Goal: Find specific page/section: Find specific page/section

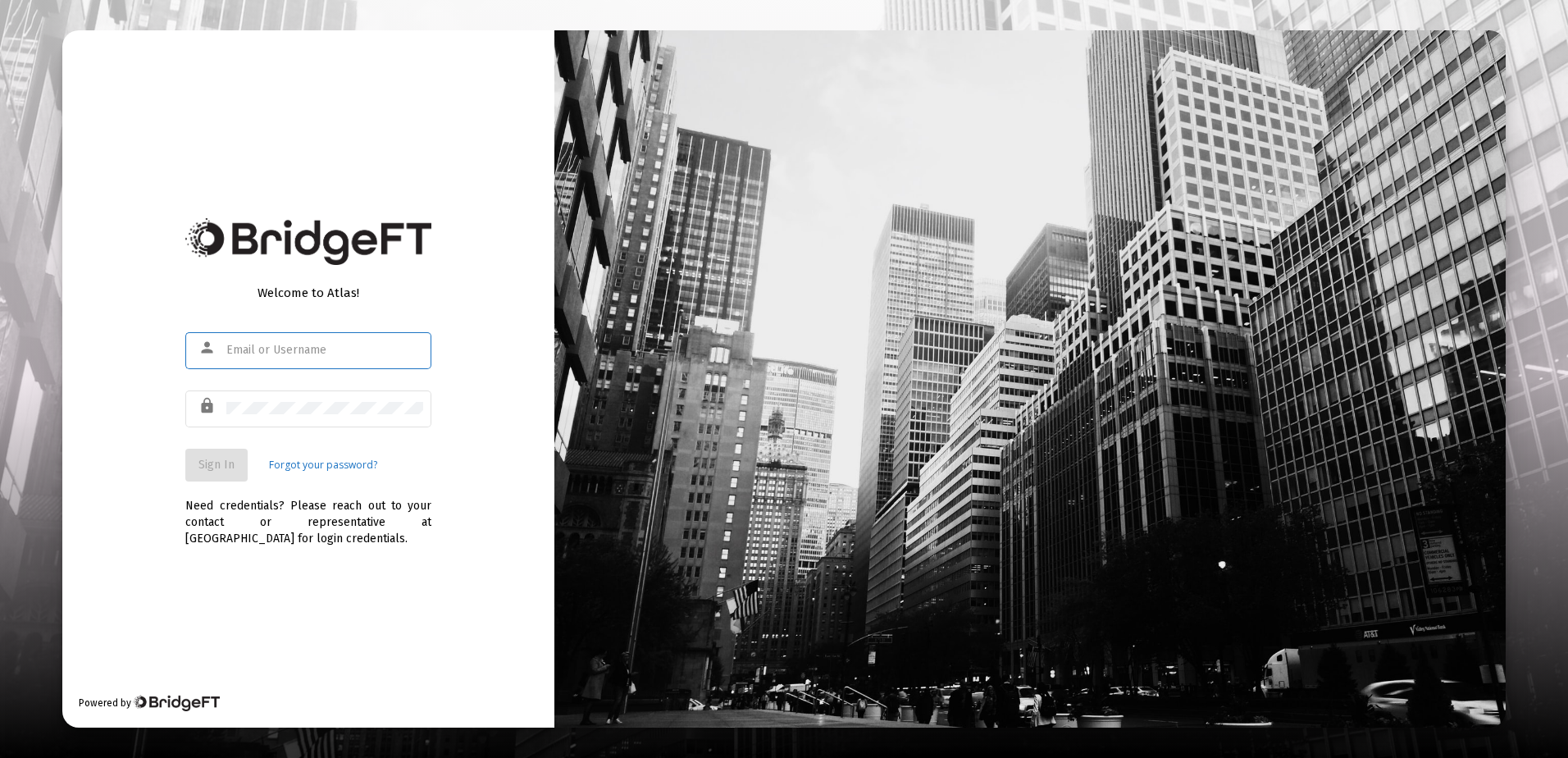
type input "[EMAIL_ADDRESS][DOMAIN_NAME]"
click at [214, 471] on span "Sign In" at bounding box center [217, 464] width 36 height 14
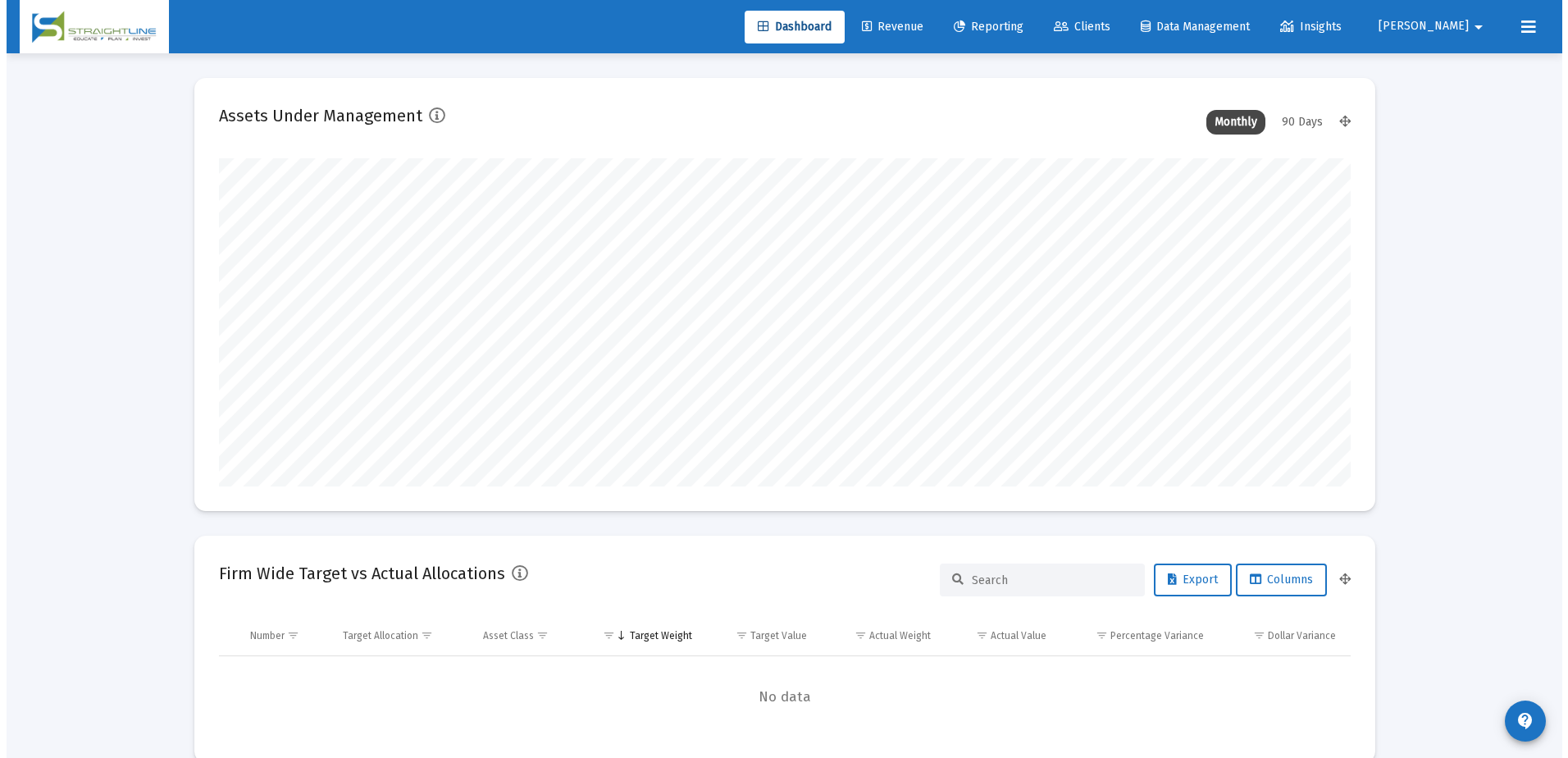
scroll to position [328, 609]
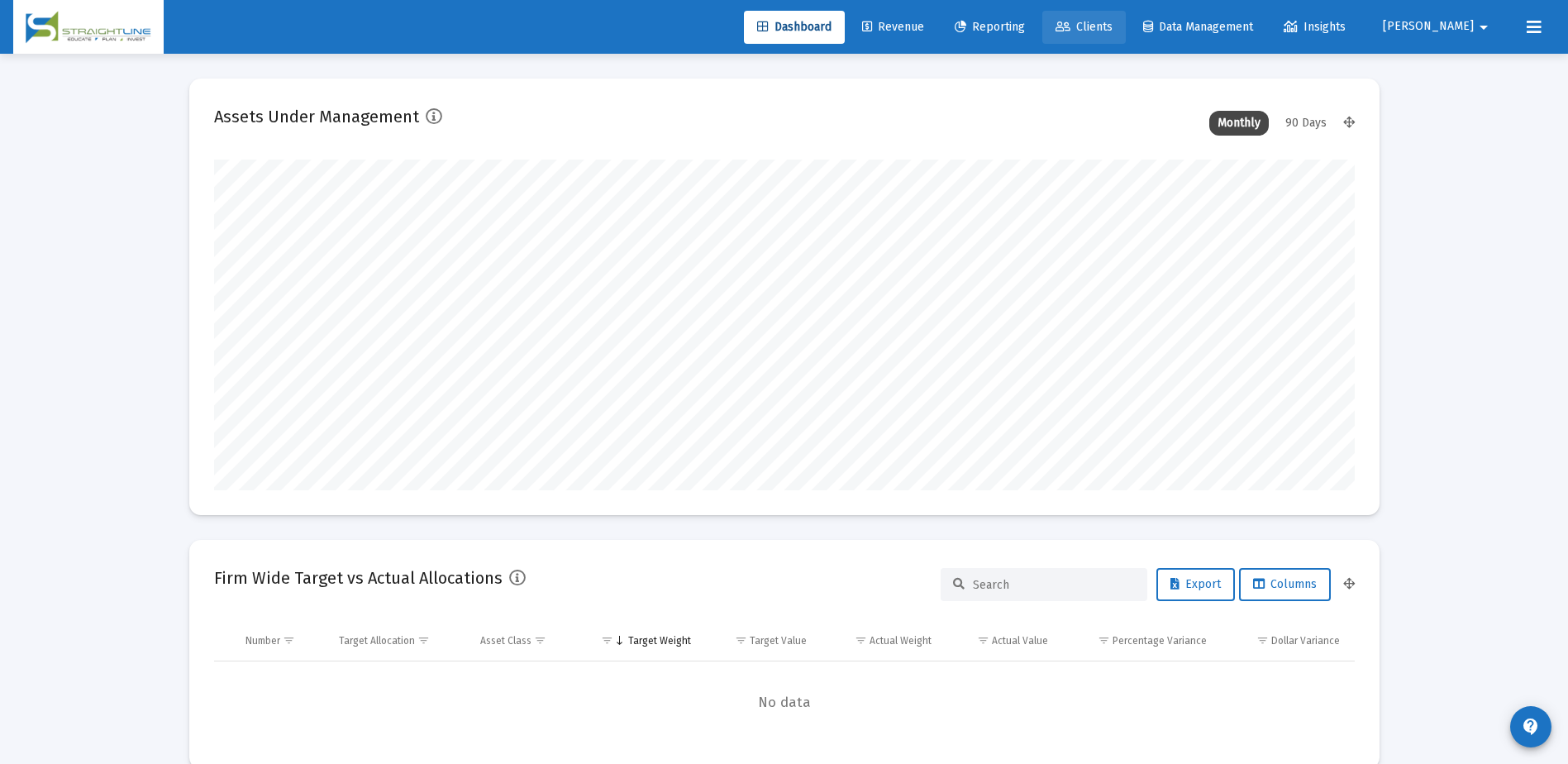
click at [1113, 26] on span "Clients" at bounding box center [1084, 26] width 57 height 14
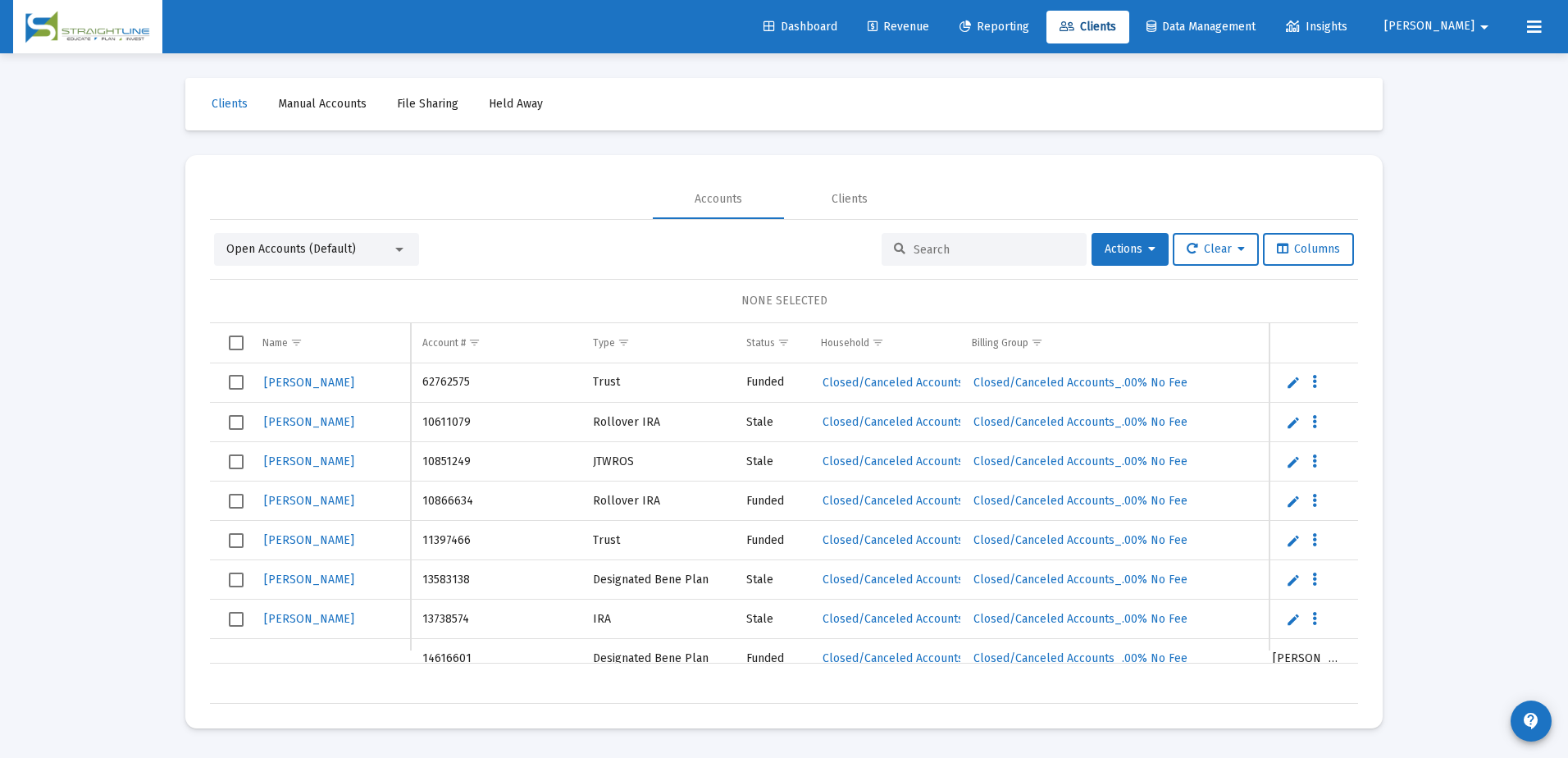
click at [917, 257] on div at bounding box center [984, 250] width 205 height 33
click at [924, 249] on input at bounding box center [994, 250] width 161 height 14
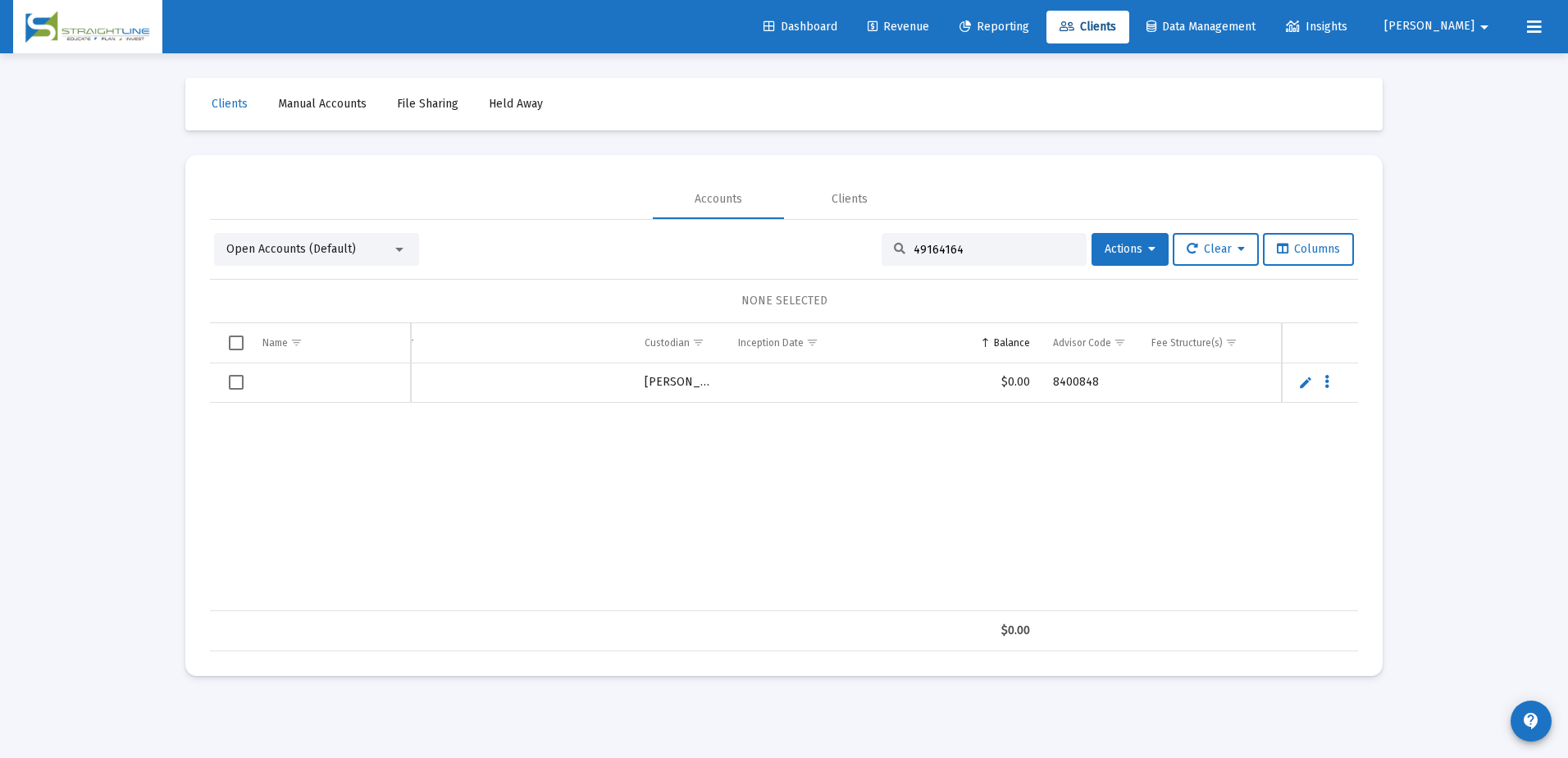
scroll to position [0, 621]
type input "49164164"
drag, startPoint x: 961, startPoint y: 251, endPoint x: 902, endPoint y: 245, distance: 59.3
click at [902, 245] on div "49164164" at bounding box center [984, 250] width 205 height 33
drag, startPoint x: 909, startPoint y: 241, endPoint x: 903, endPoint y: 247, distance: 8.5
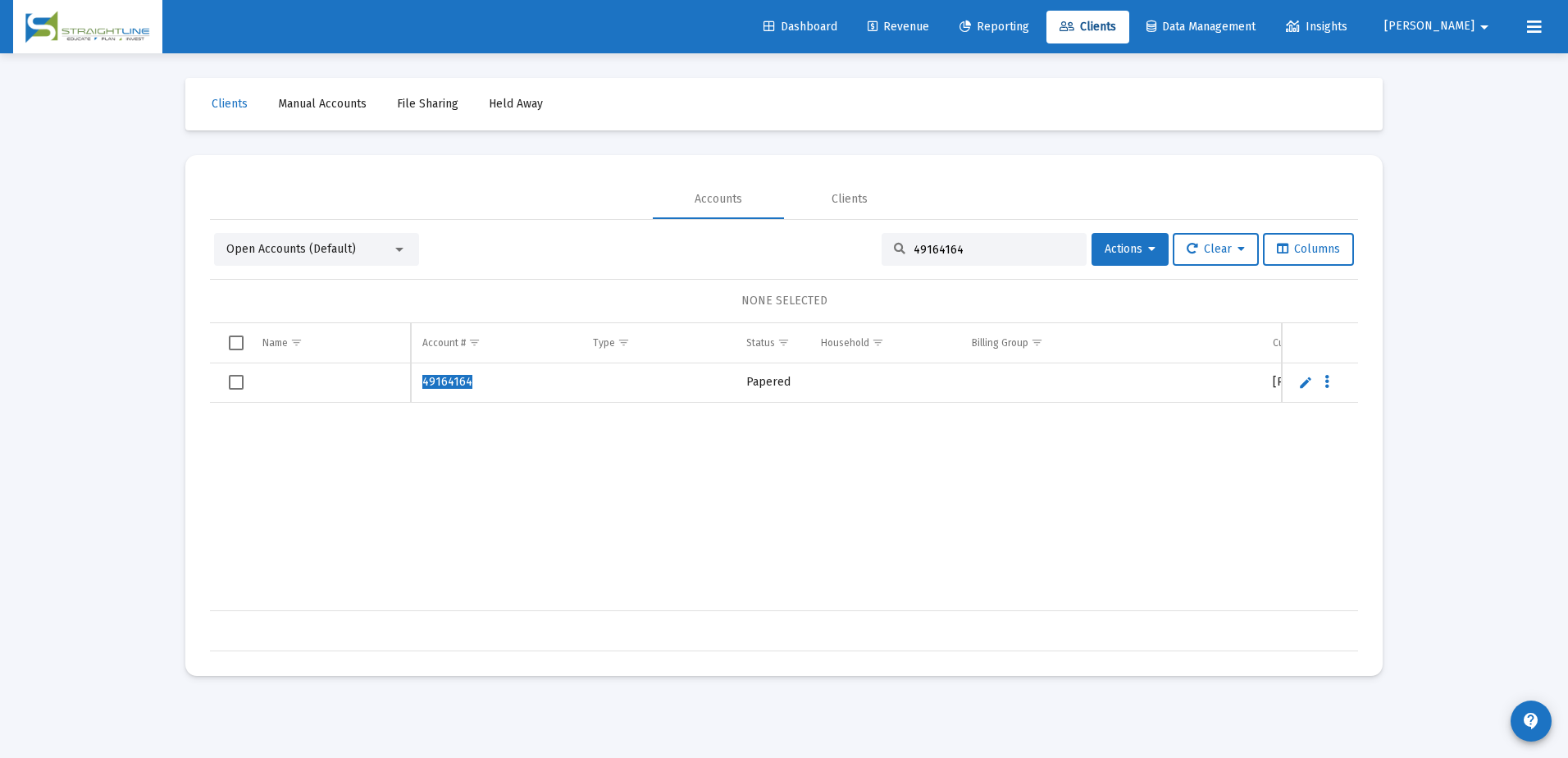
click at [903, 247] on div "49164164" at bounding box center [984, 250] width 205 height 33
click at [914, 247] on input "49164164" at bounding box center [994, 250] width 161 height 14
click at [929, 25] on span "Revenue" at bounding box center [898, 26] width 62 height 14
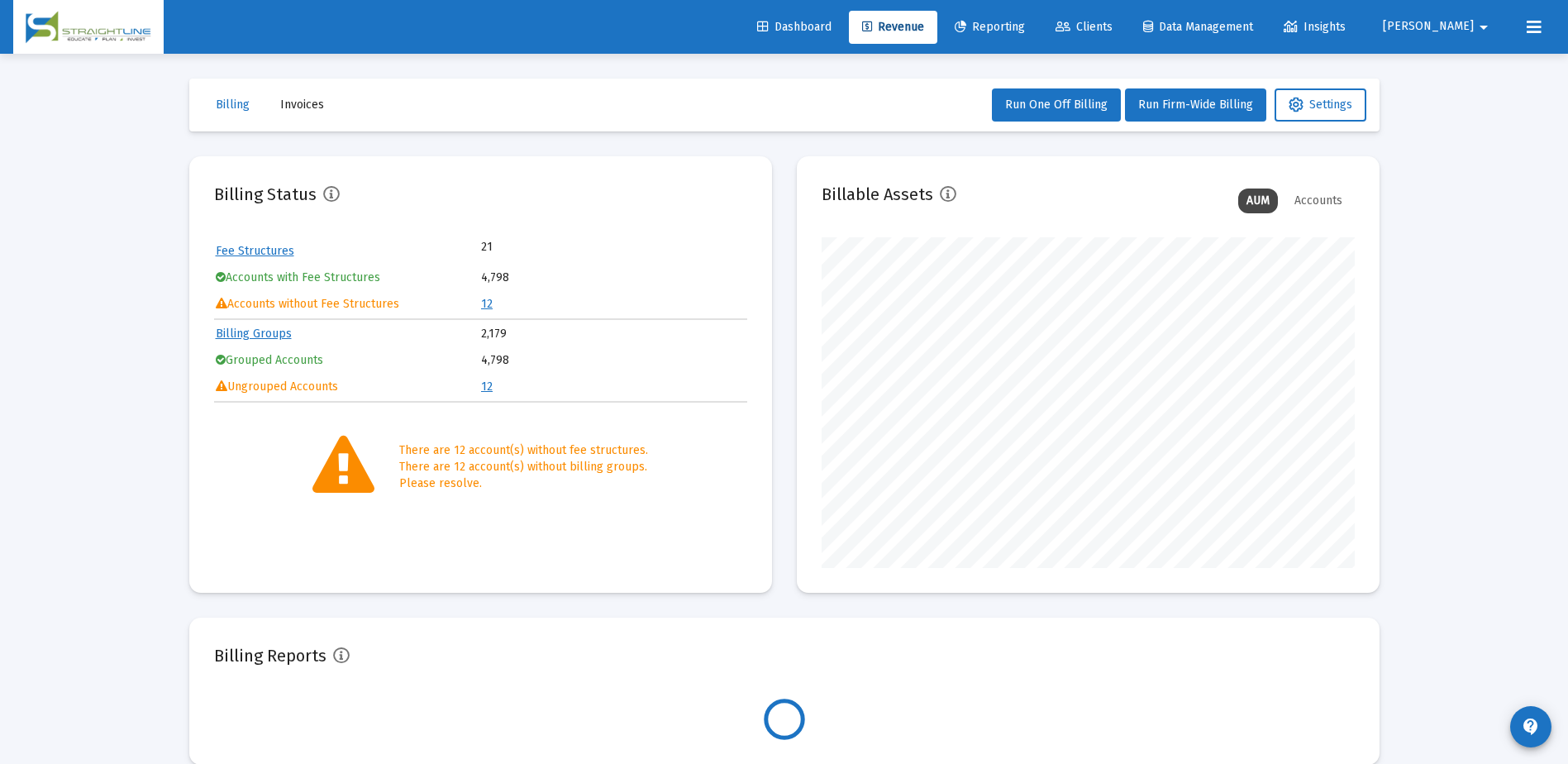
scroll to position [331, 533]
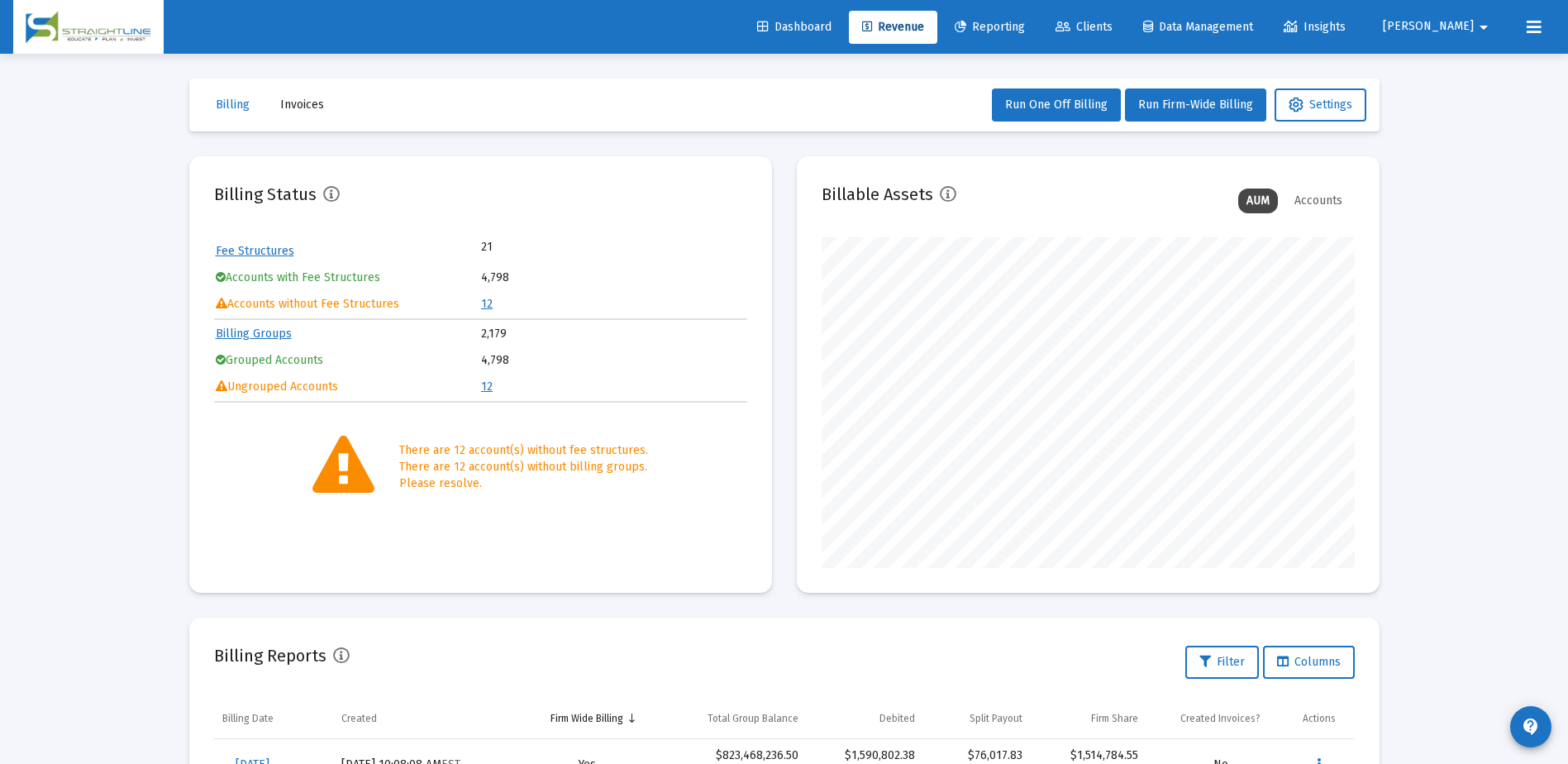
click at [485, 305] on link "12" at bounding box center [487, 304] width 12 height 14
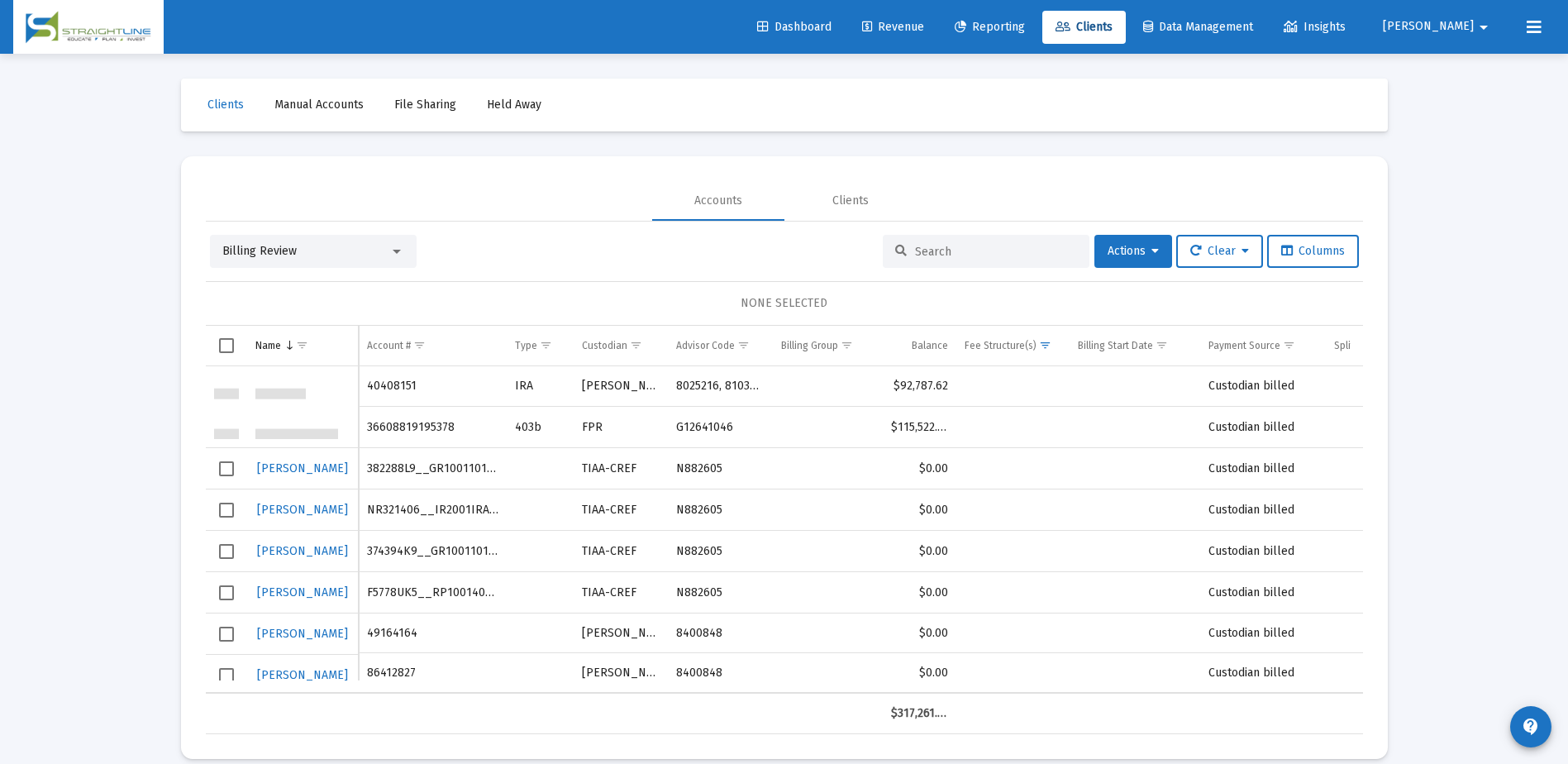
scroll to position [166, 0]
click at [1113, 26] on span "Clients" at bounding box center [1084, 26] width 57 height 14
click at [391, 261] on div "Billing Review" at bounding box center [314, 252] width 207 height 33
click at [391, 255] on div at bounding box center [397, 252] width 15 height 13
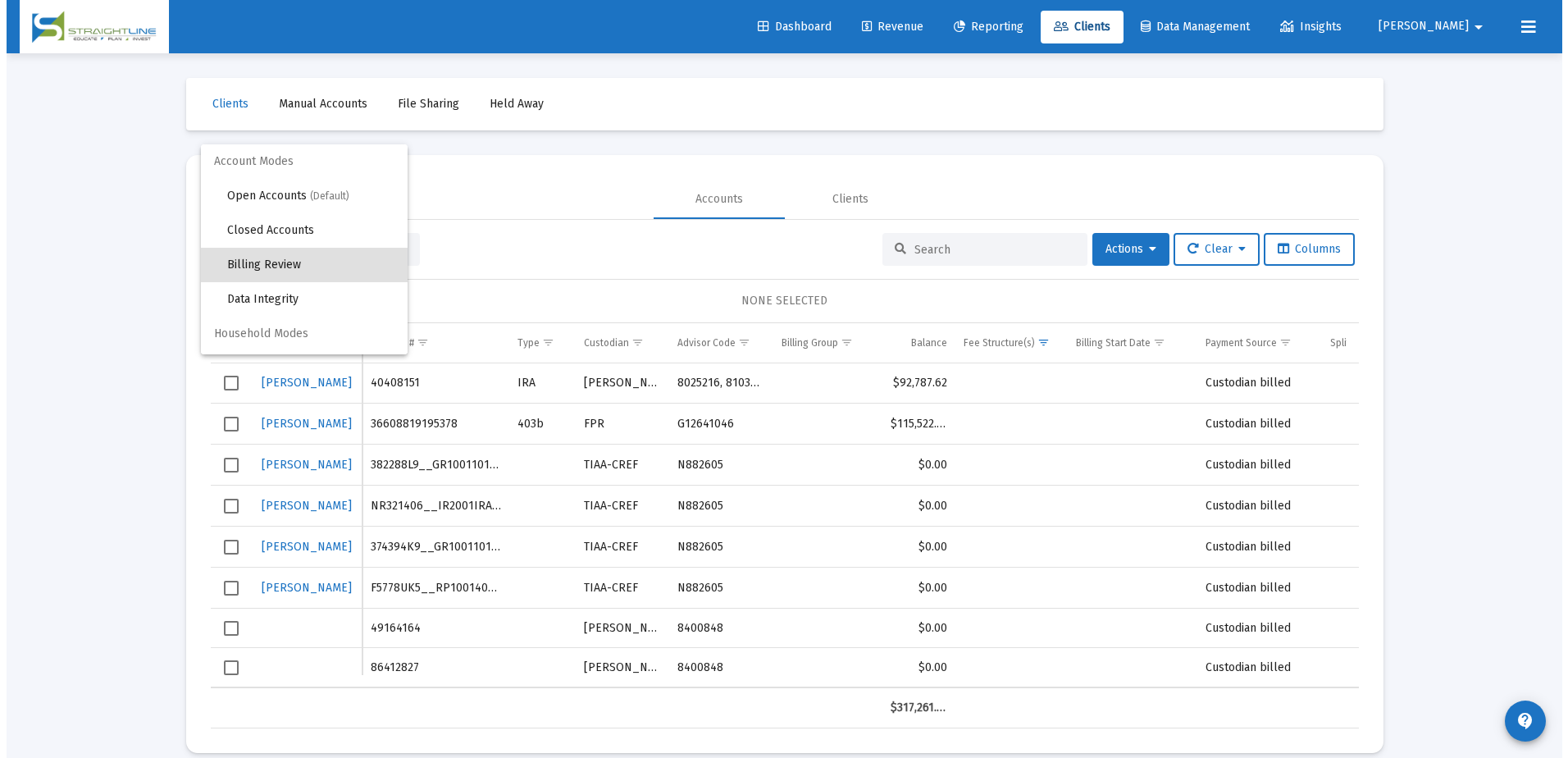
scroll to position [16, 0]
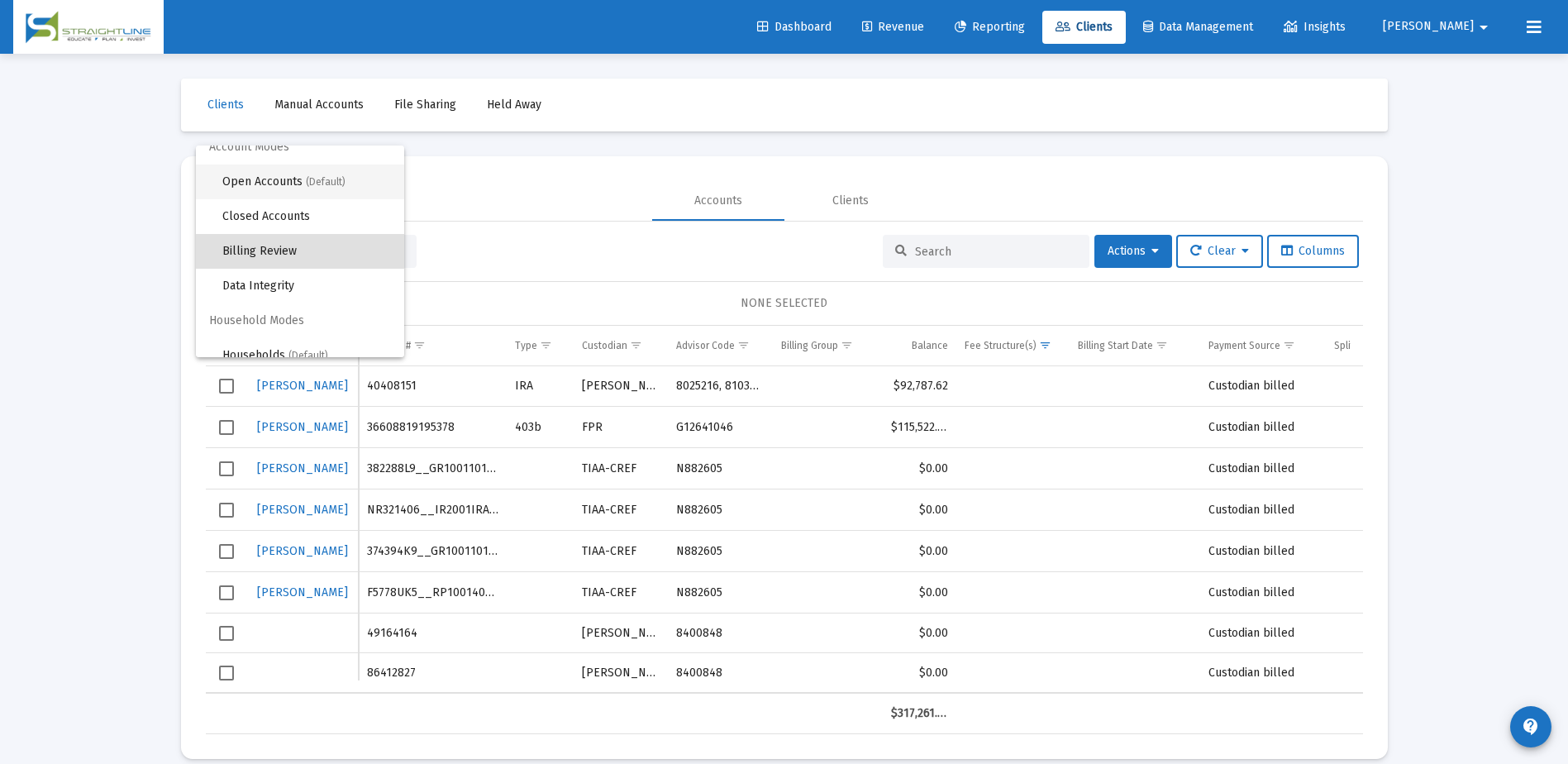
click at [306, 177] on span "(Default)" at bounding box center [326, 182] width 40 height 12
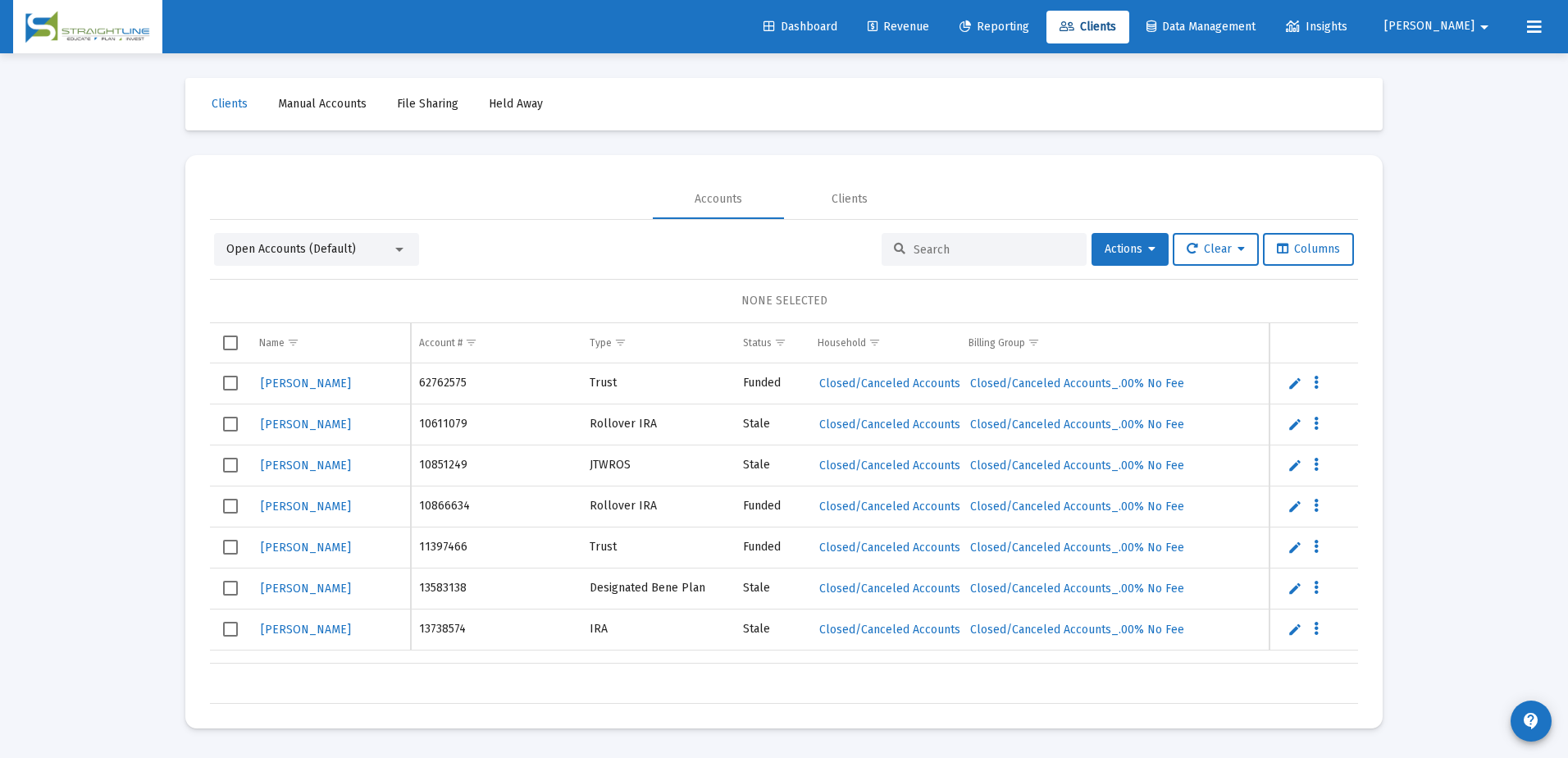
click at [945, 241] on div at bounding box center [984, 250] width 205 height 33
click at [950, 249] on input at bounding box center [994, 250] width 161 height 14
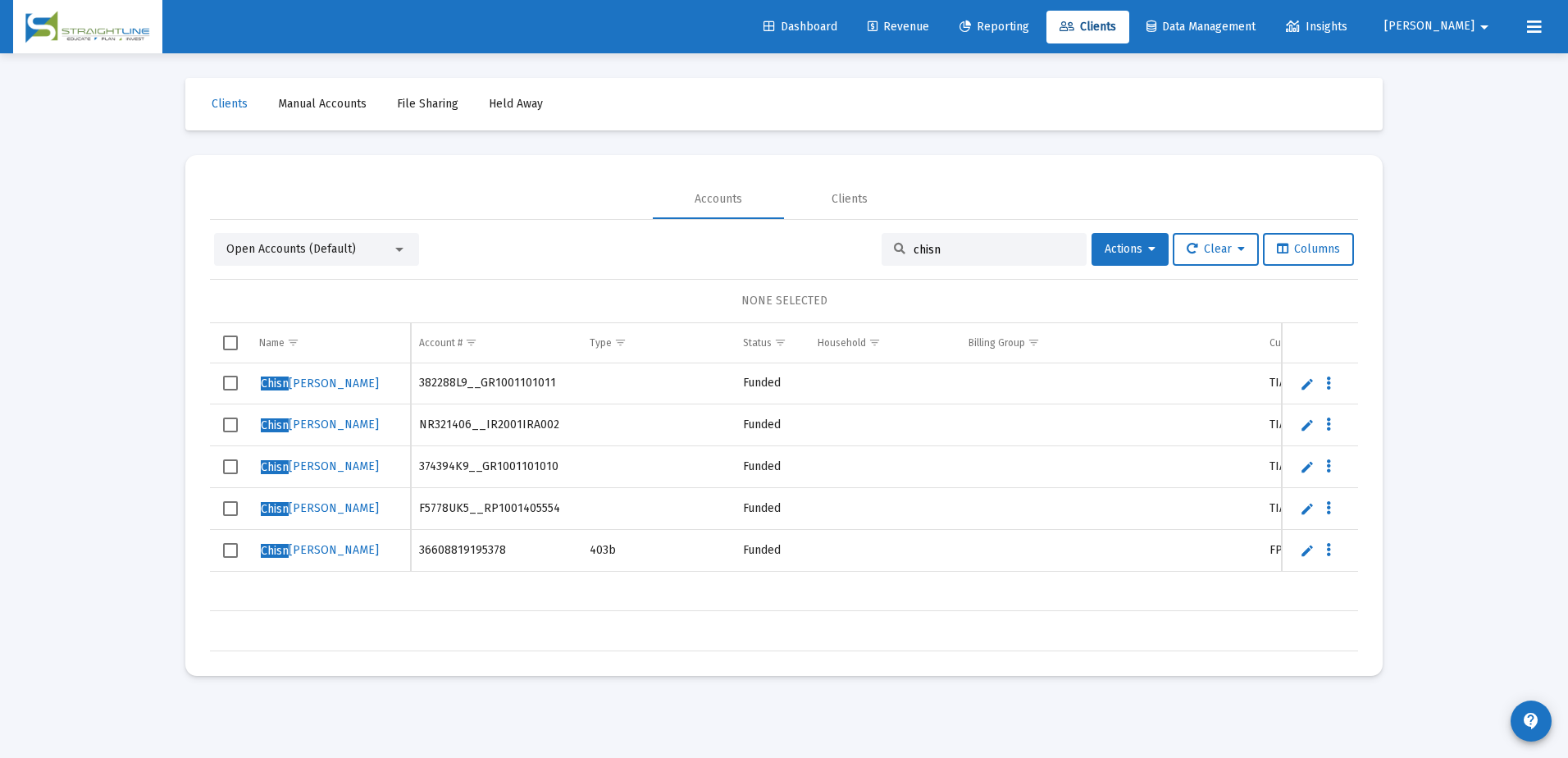
drag, startPoint x: 782, startPoint y: 595, endPoint x: 990, endPoint y: 574, distance: 209.1
click at [908, 595] on div "Chisn [PERSON_NAME] 382288L9__GR1001101011 Funded TIAA-CREF [DATE] $0.00 Chisn …" at bounding box center [1122, 488] width 1825 height 248
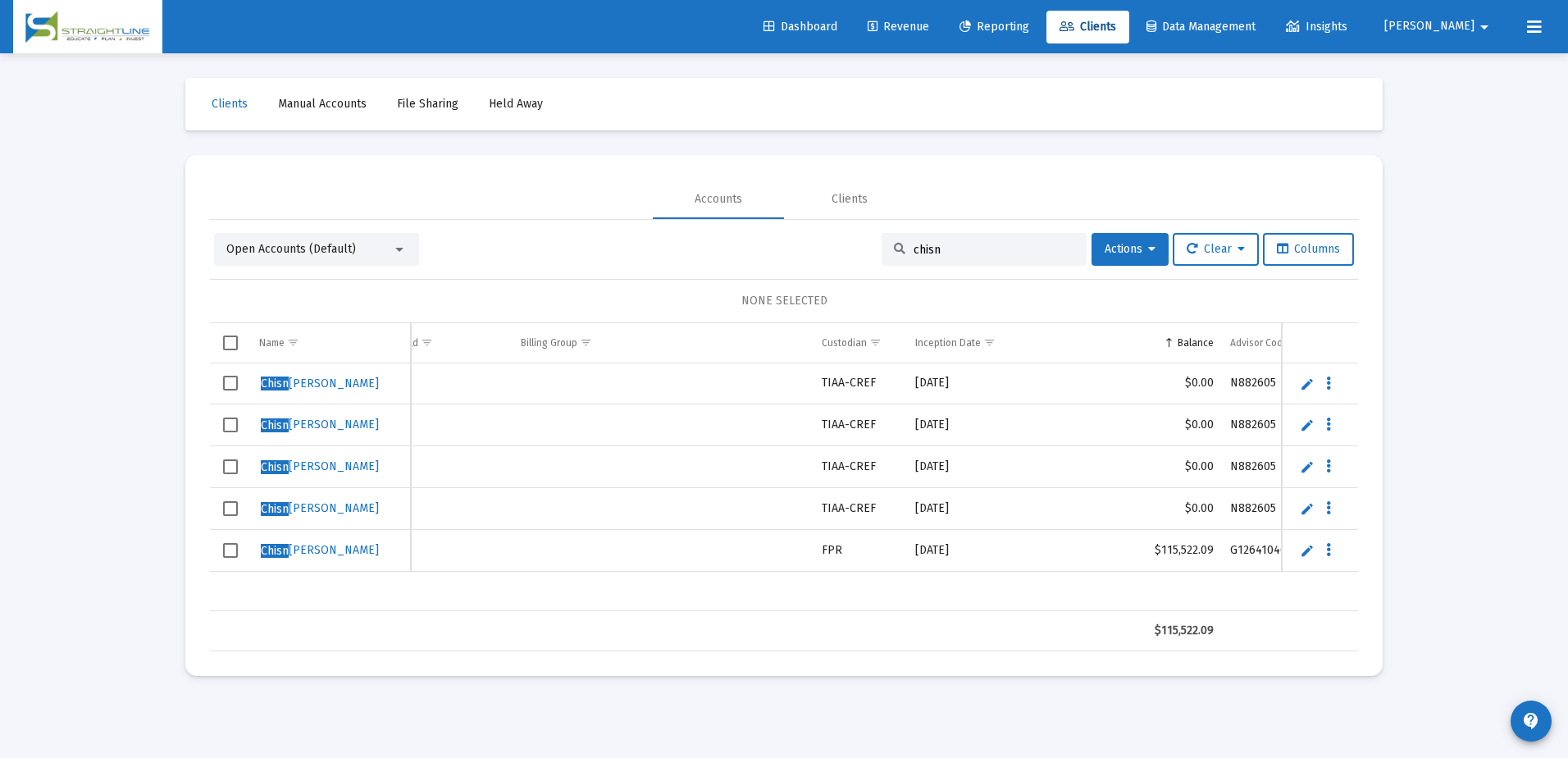
scroll to position [0, 446]
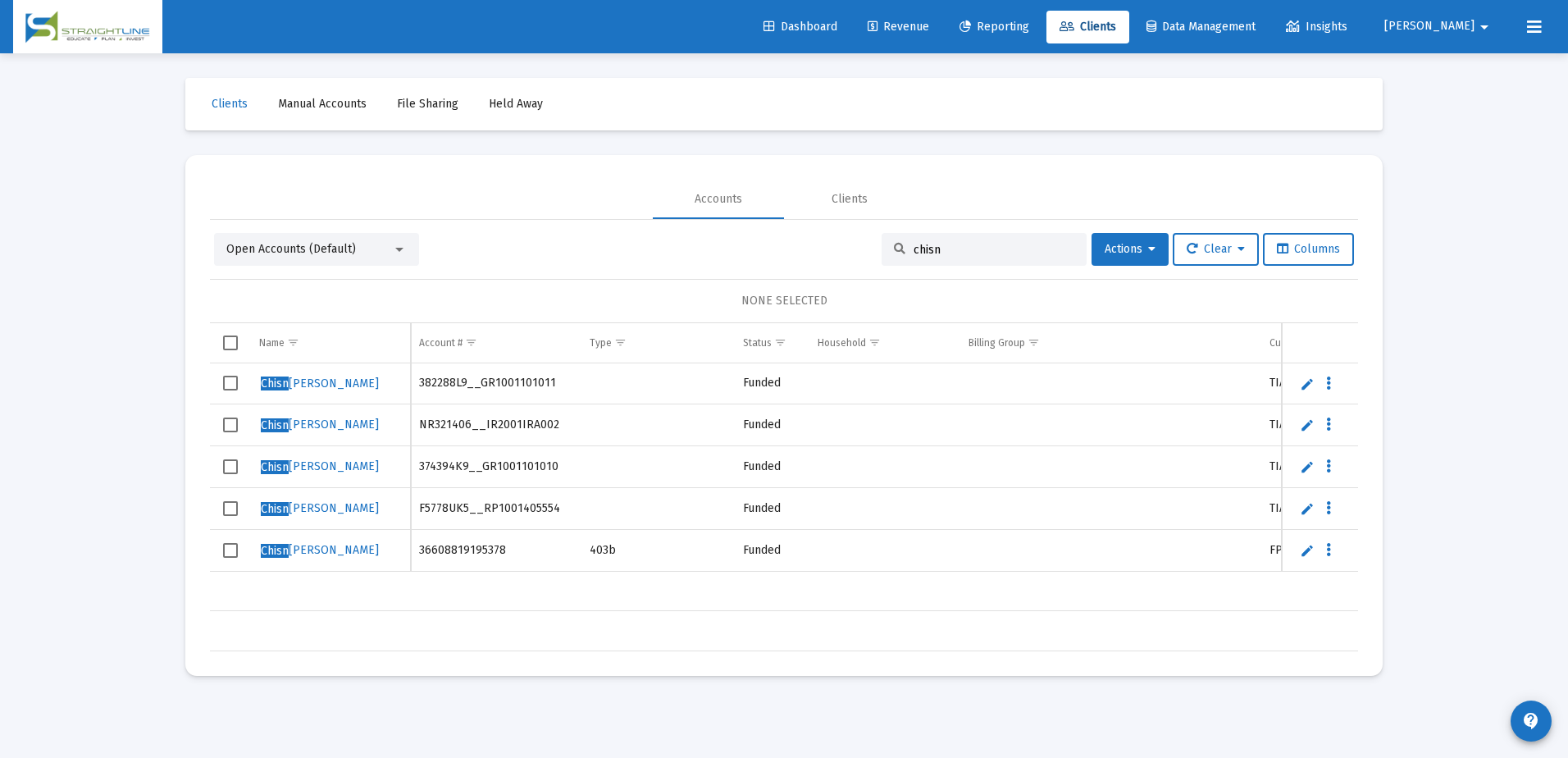
click at [960, 243] on input "chisn" at bounding box center [994, 250] width 161 height 14
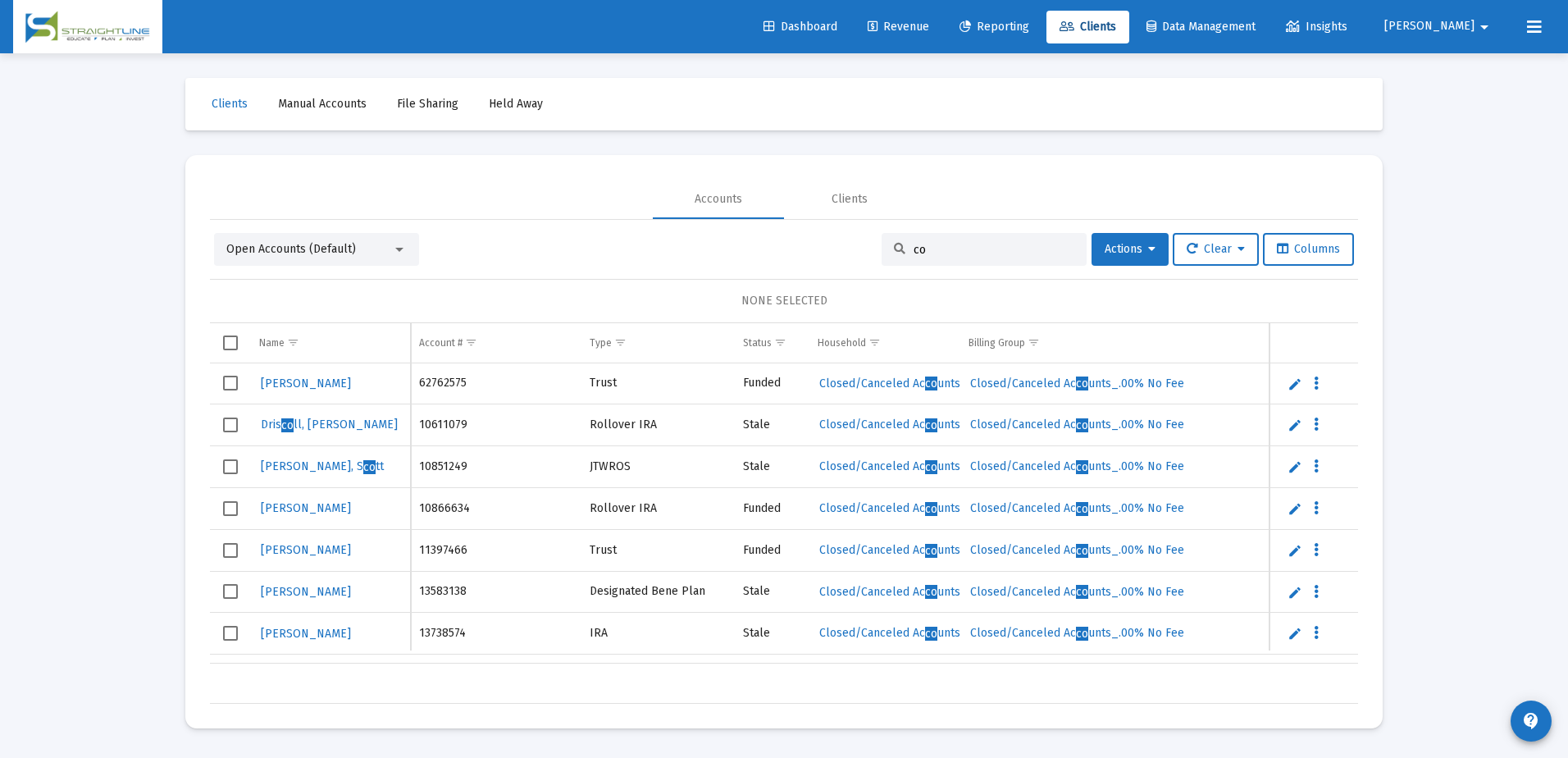
type input "c"
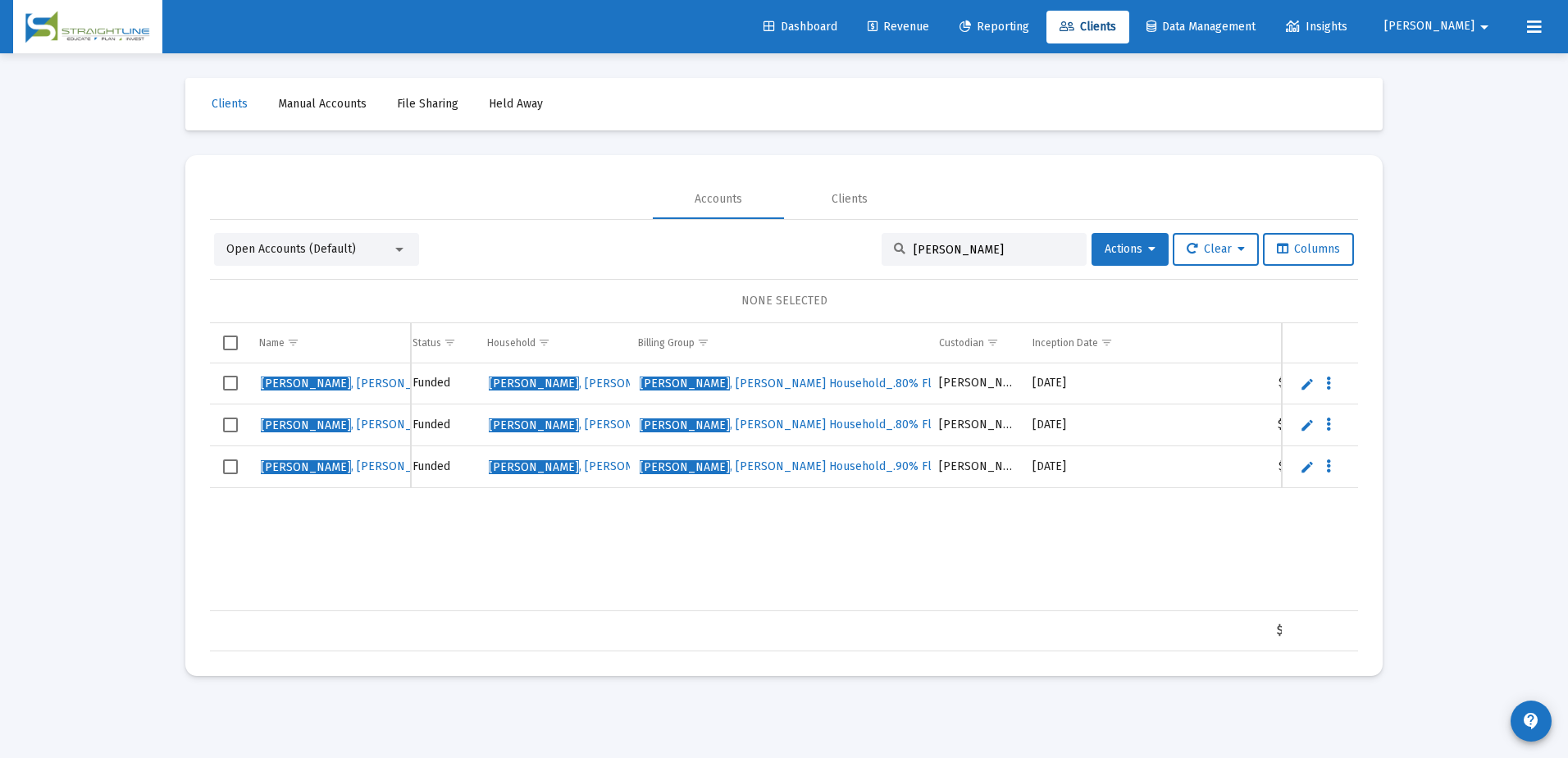
scroll to position [0, 344]
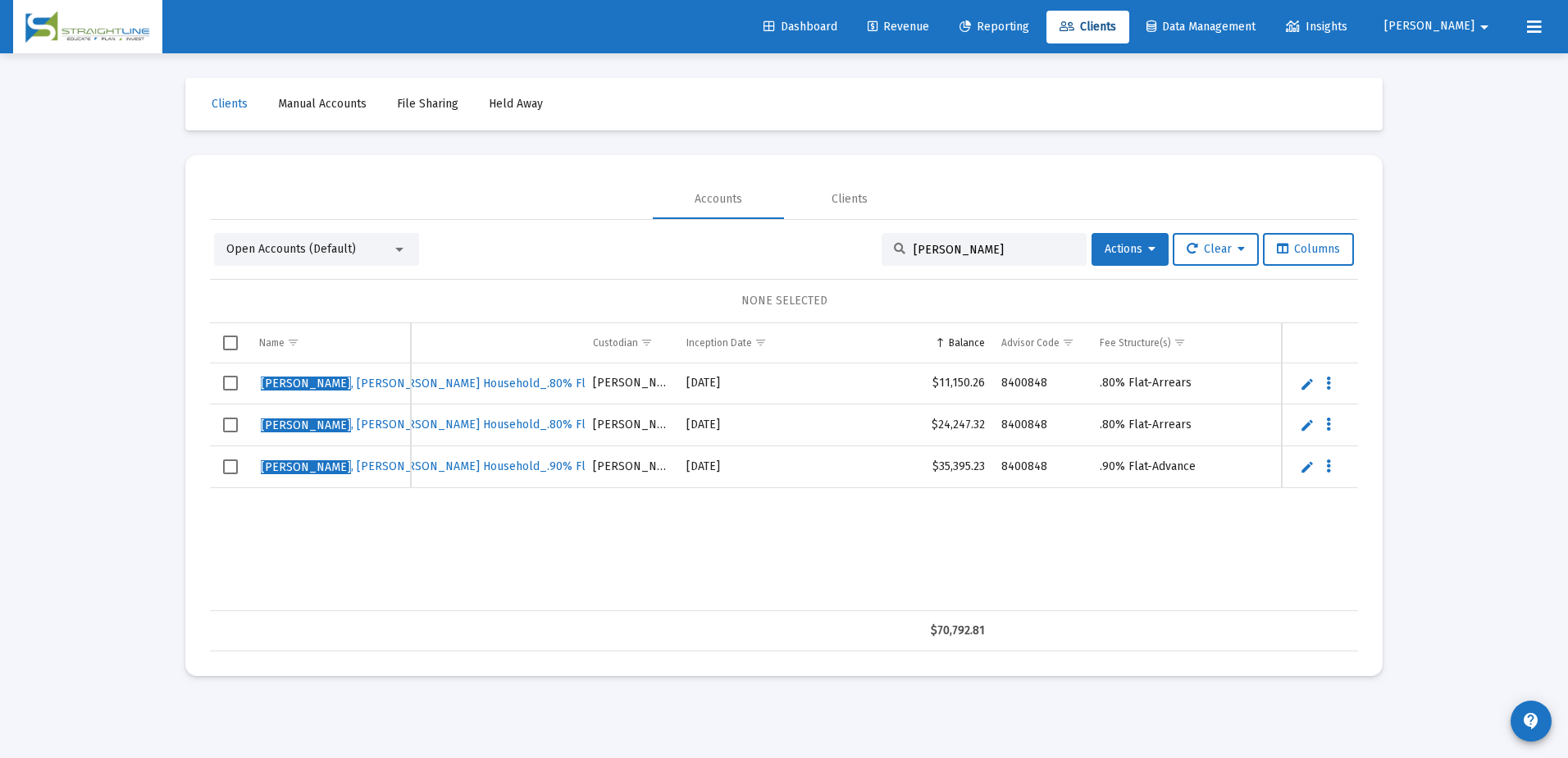
type input "[PERSON_NAME]"
